Goal: Check status

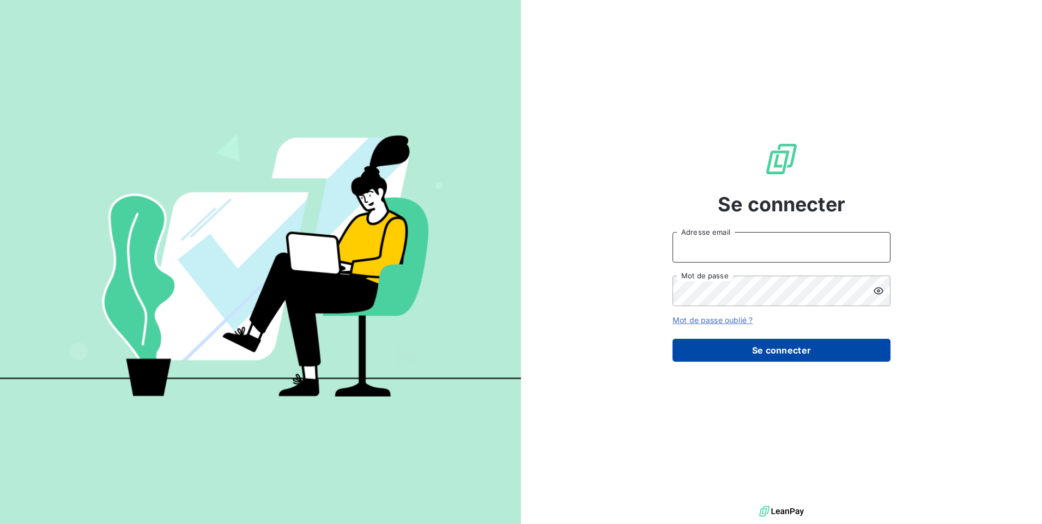
type input "contact@lerat-location.fr"
click at [750, 351] on button "Se connecter" at bounding box center [781, 350] width 218 height 23
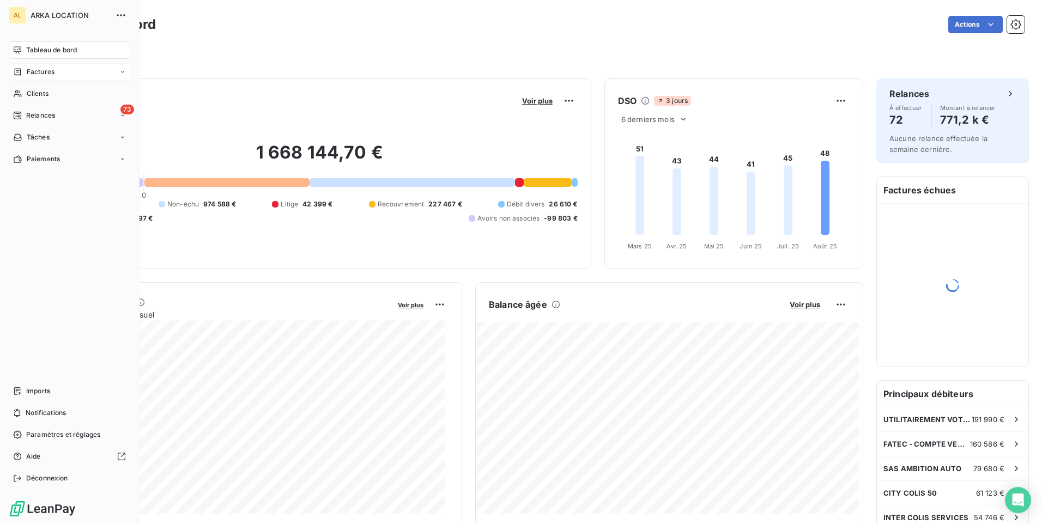
click at [43, 75] on span "Factures" at bounding box center [41, 72] width 28 height 10
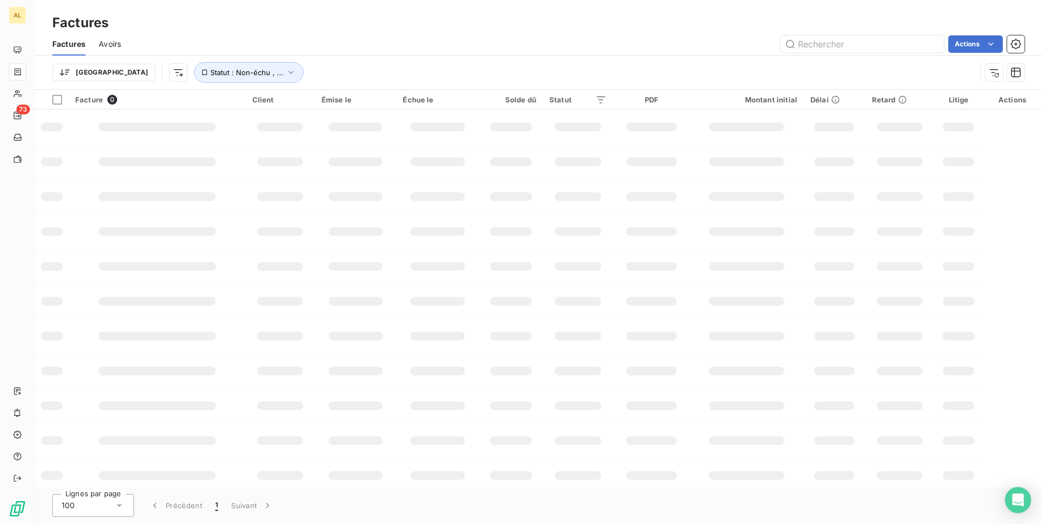
click at [119, 76] on html "AL 73 Factures Factures Avoirs Actions Trier Statut : Non-échu , ... Facture 0 …" at bounding box center [521, 262] width 1042 height 524
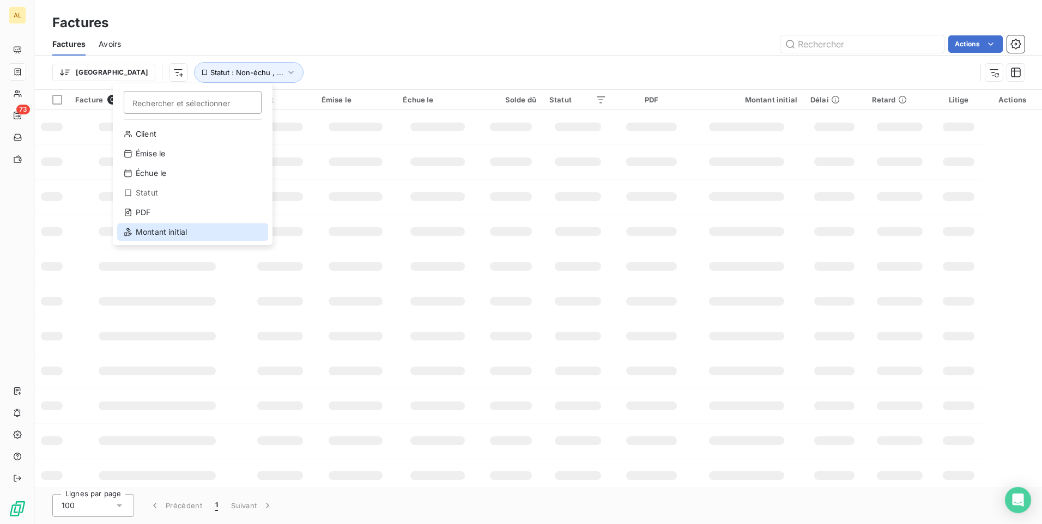
click at [160, 230] on div "Montant initial" at bounding box center [192, 231] width 151 height 17
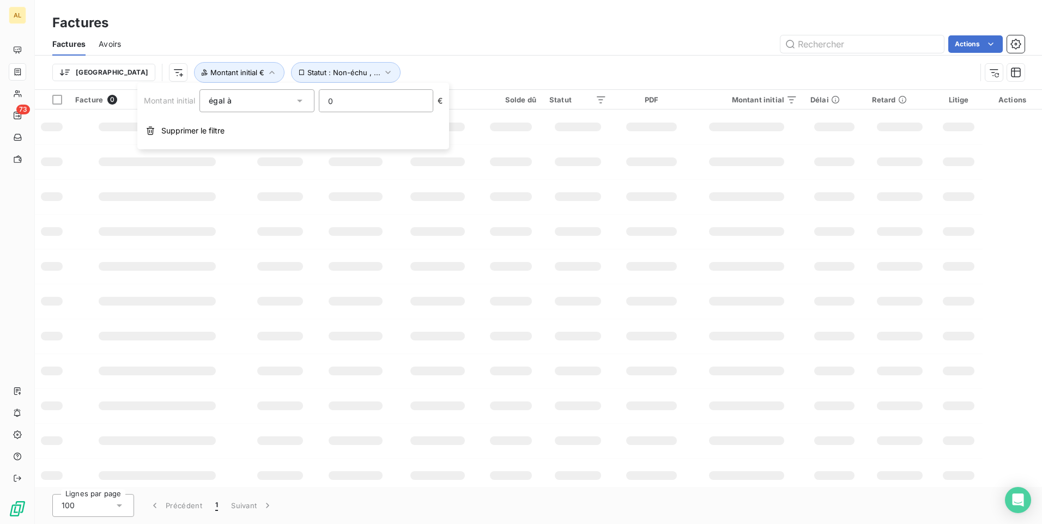
click at [366, 100] on input "0" at bounding box center [375, 101] width 113 height 22
type input "781.72"
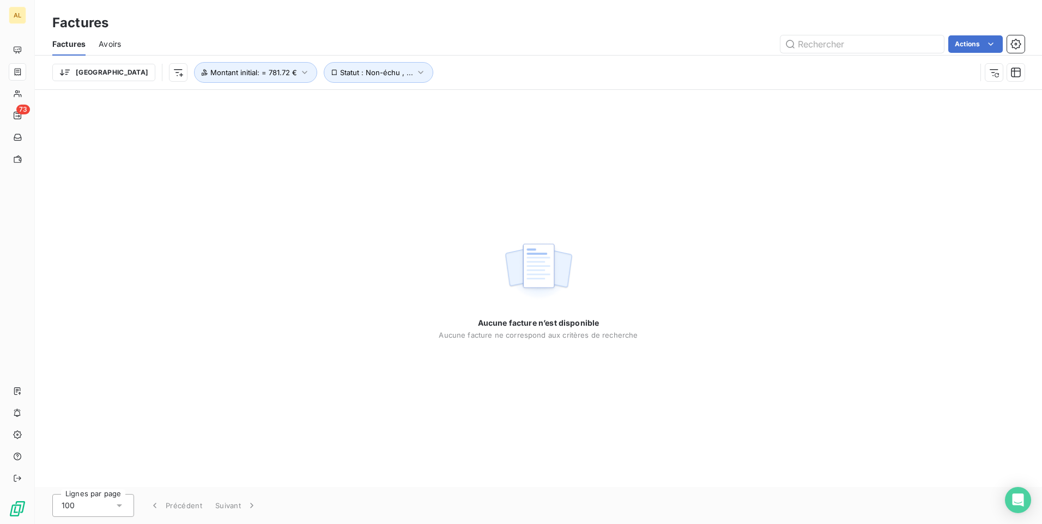
click at [320, 307] on div "Aucune facture n’est disponible Aucune facture ne correspond aux critères de re…" at bounding box center [538, 288] width 1007 height 397
